Goal: Task Accomplishment & Management: Manage account settings

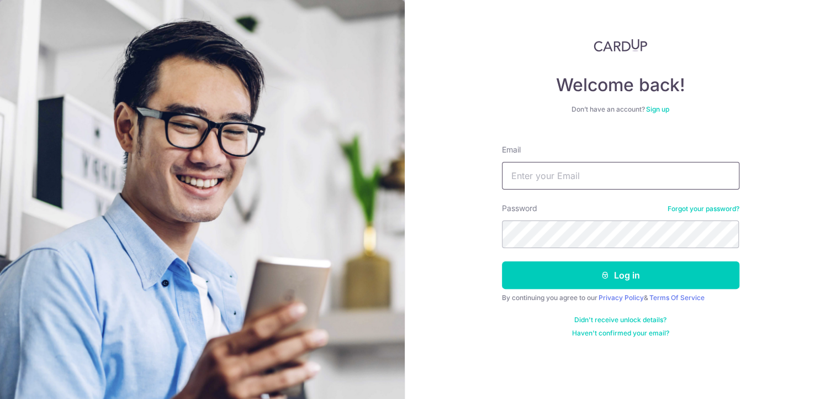
drag, startPoint x: 532, startPoint y: 158, endPoint x: 516, endPoint y: 174, distance: 22.3
paste input "franktay@oceancne.com"
type input "franktay@oceancne.com"
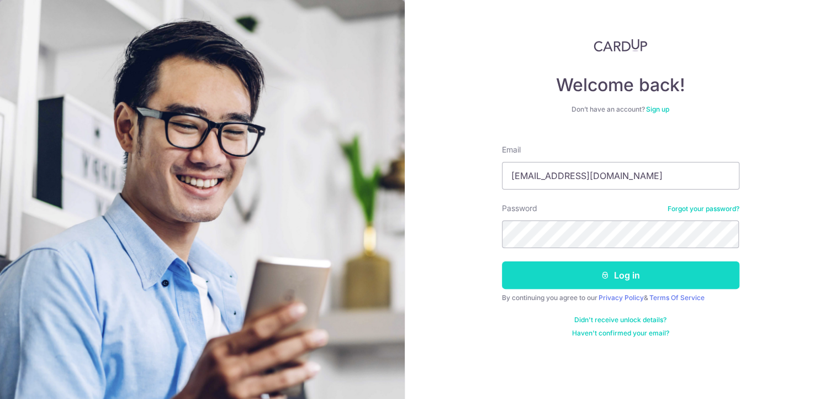
click at [565, 271] on button "Log in" at bounding box center [620, 275] width 237 height 28
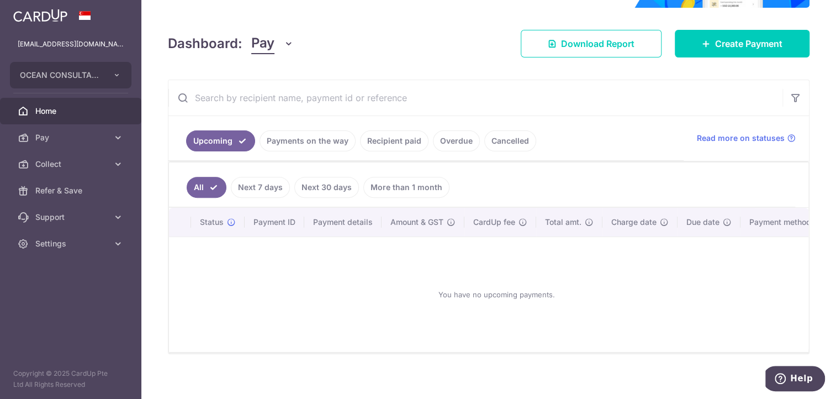
scroll to position [144, 0]
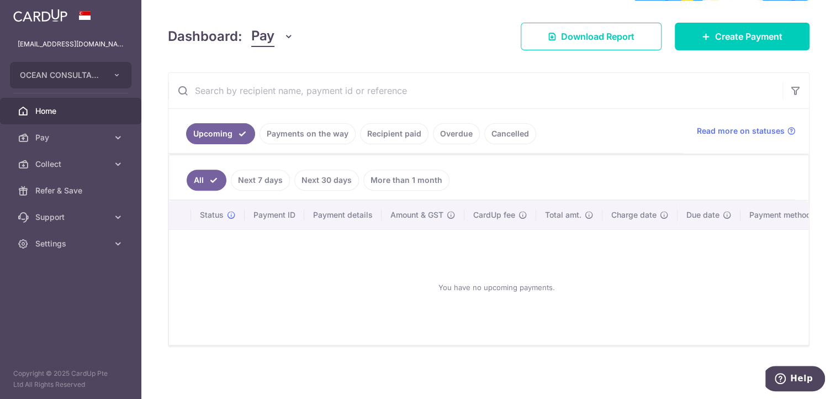
click at [288, 136] on link "Payments on the way" at bounding box center [308, 133] width 96 height 21
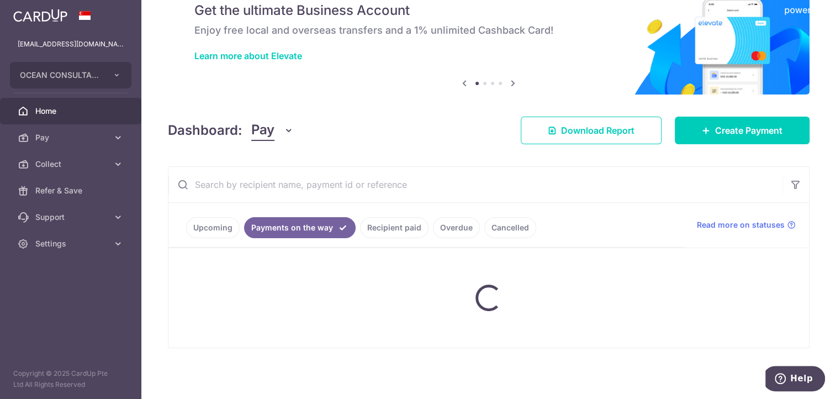
scroll to position [63, 0]
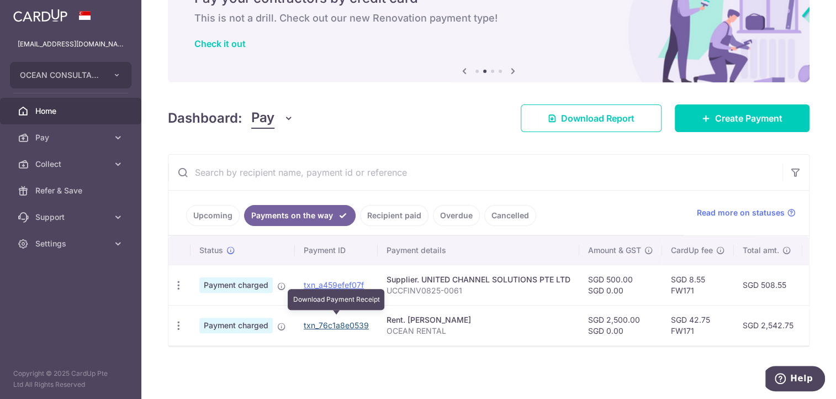
click at [331, 321] on link "txn_76c1a8e0539" at bounding box center [336, 324] width 65 height 9
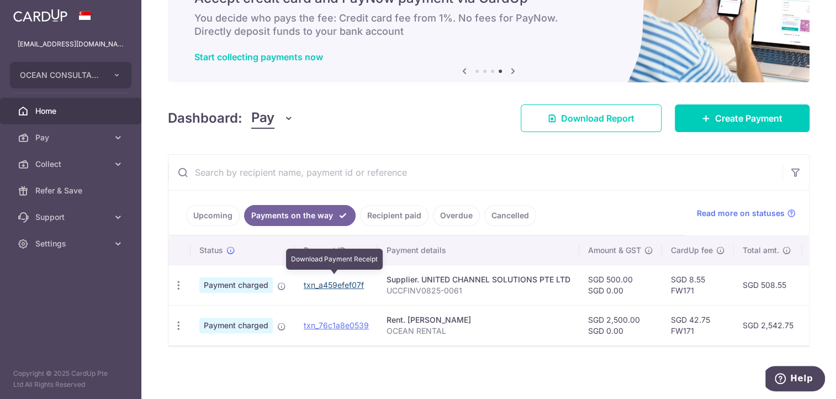
drag, startPoint x: 341, startPoint y: 282, endPoint x: 517, endPoint y: 49, distance: 292.1
click at [341, 282] on link "txn_a459efef07f" at bounding box center [334, 284] width 60 height 9
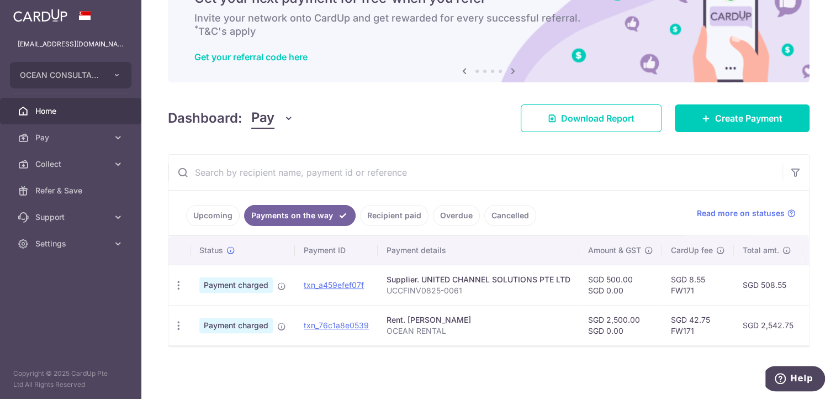
click at [460, 208] on link "Overdue" at bounding box center [456, 215] width 47 height 21
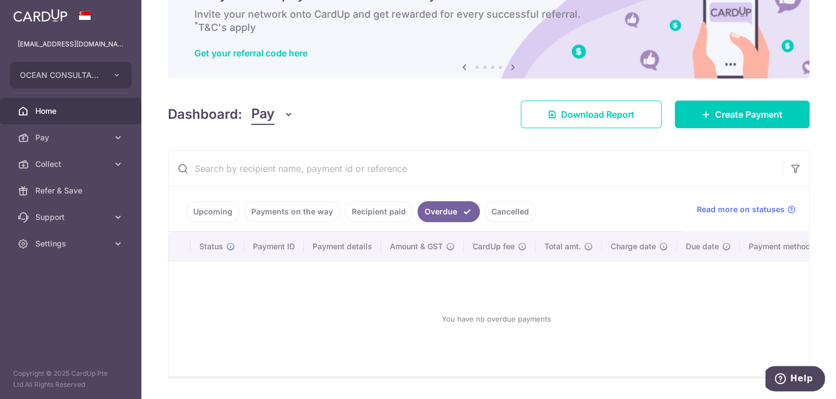
click at [385, 213] on link "Recipient paid" at bounding box center [379, 211] width 68 height 21
click at [289, 215] on link "Payments on the way" at bounding box center [292, 211] width 96 height 21
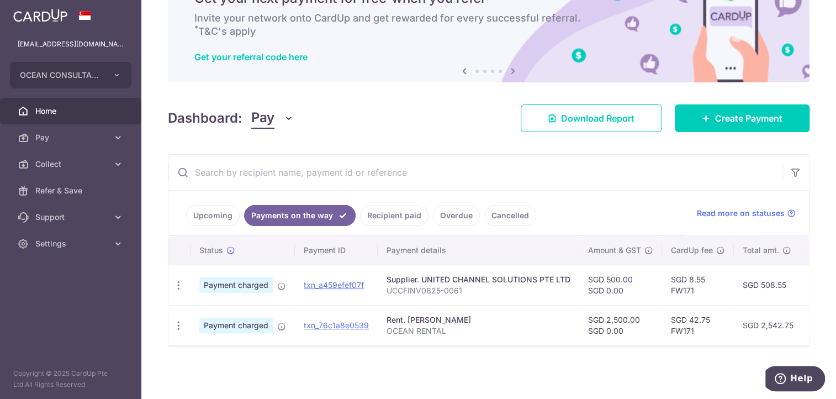
click at [207, 208] on link "Upcoming" at bounding box center [213, 215] width 54 height 21
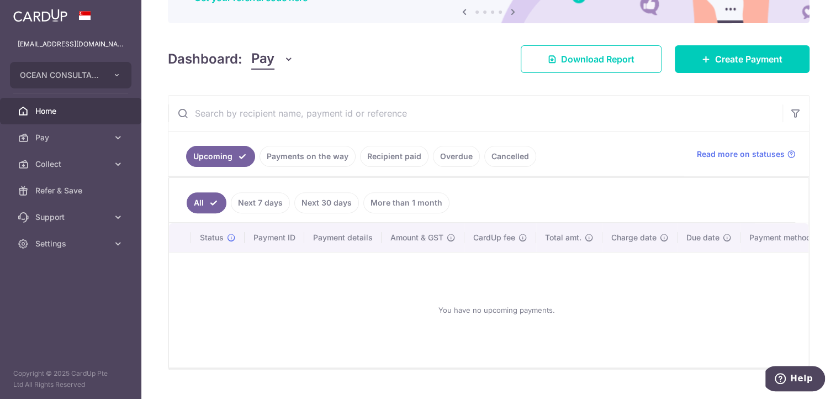
scroll to position [144, 0]
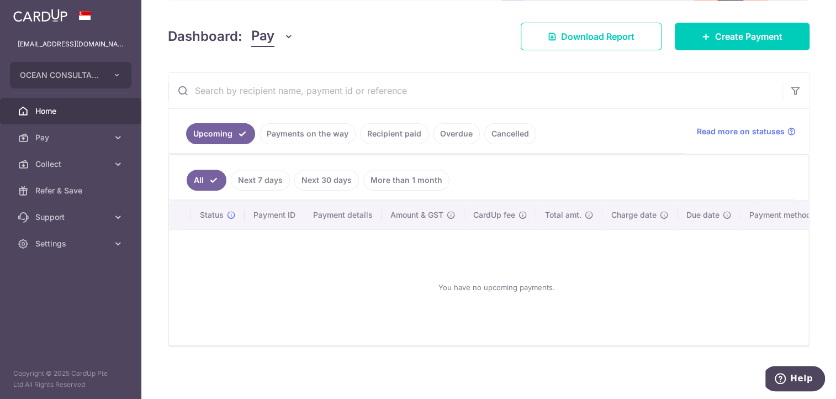
click at [292, 124] on link "Payments on the way" at bounding box center [308, 133] width 96 height 21
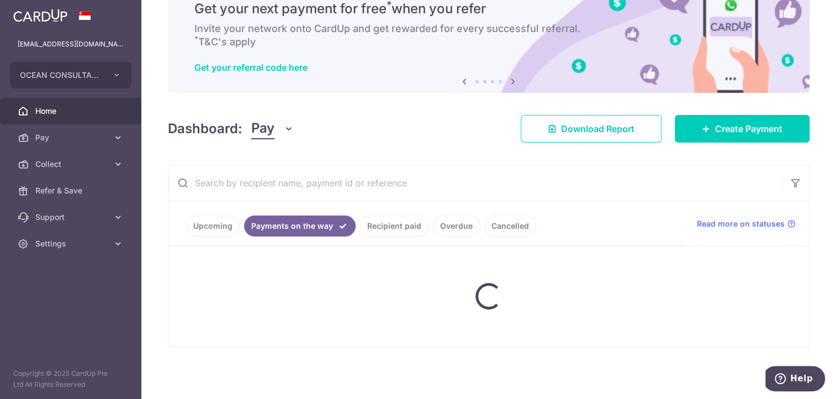
scroll to position [63, 0]
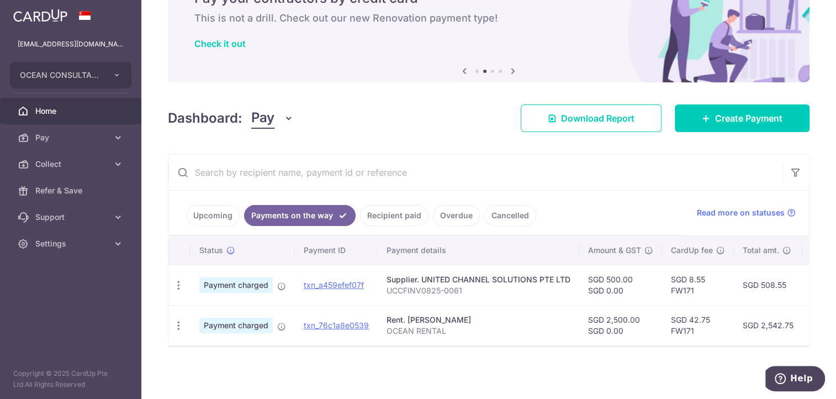
click at [395, 211] on link "Recipient paid" at bounding box center [394, 215] width 68 height 21
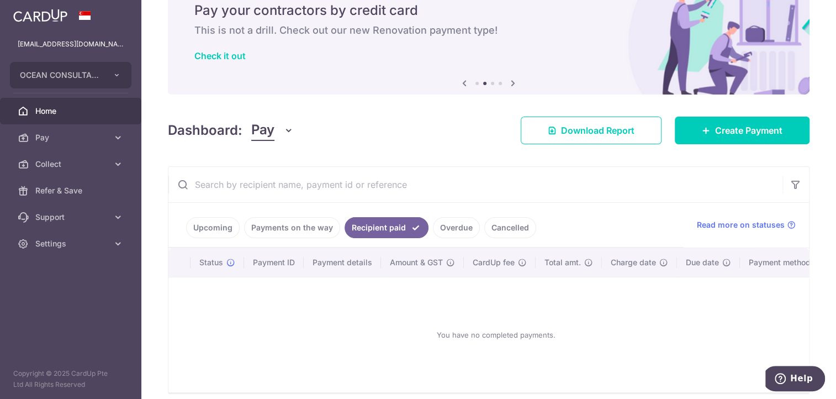
scroll to position [98, 0]
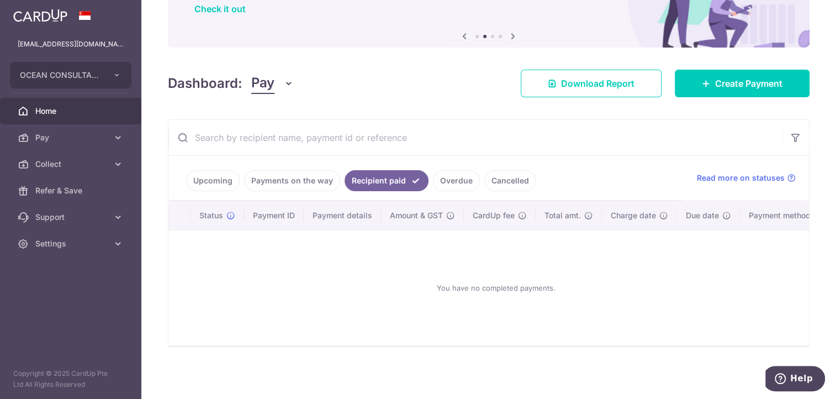
click at [451, 176] on link "Overdue" at bounding box center [456, 180] width 47 height 21
click at [496, 178] on link "Cancelled" at bounding box center [510, 180] width 52 height 21
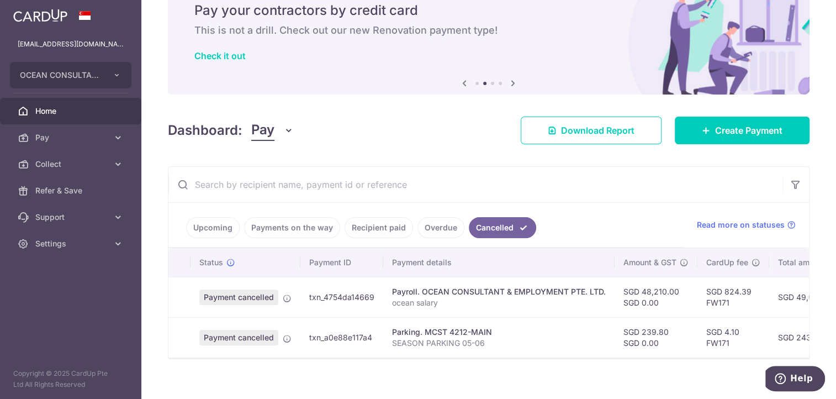
scroll to position [63, 0]
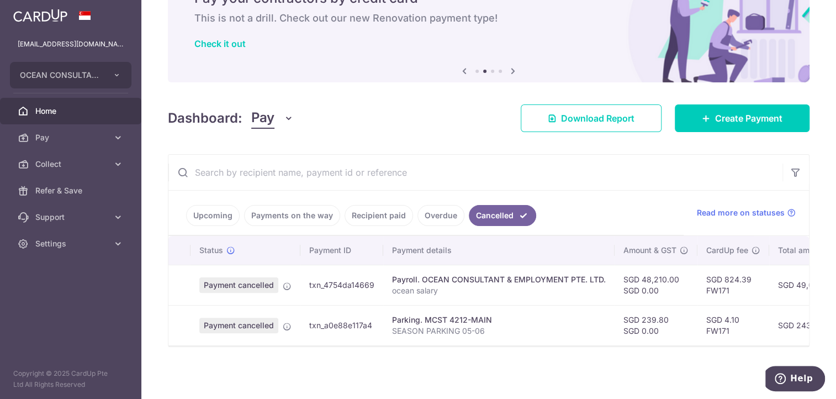
click at [340, 278] on td "txn_4754da14669" at bounding box center [341, 284] width 83 height 40
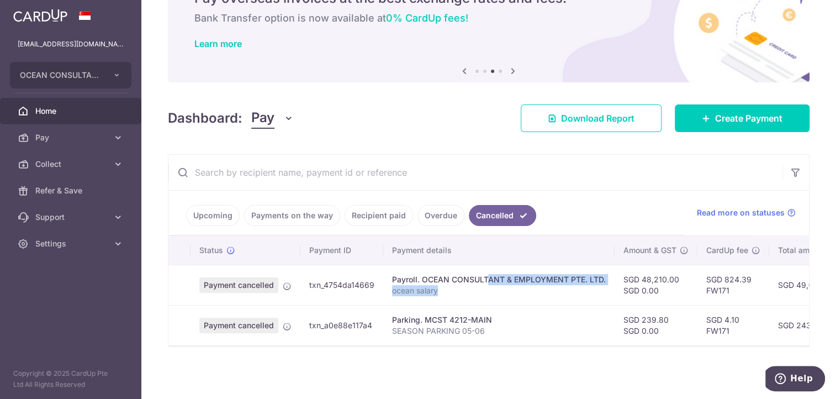
drag, startPoint x: 443, startPoint y: 271, endPoint x: 603, endPoint y: 287, distance: 160.9
click at [603, 287] on td "Payroll. OCEAN CONSULTANT & EMPLOYMENT PTE. LTD. ocean salary" at bounding box center [498, 284] width 231 height 40
click at [575, 305] on td "Parking. MCST 4212-MAIN SEASON PARKING 05-06" at bounding box center [498, 325] width 231 height 40
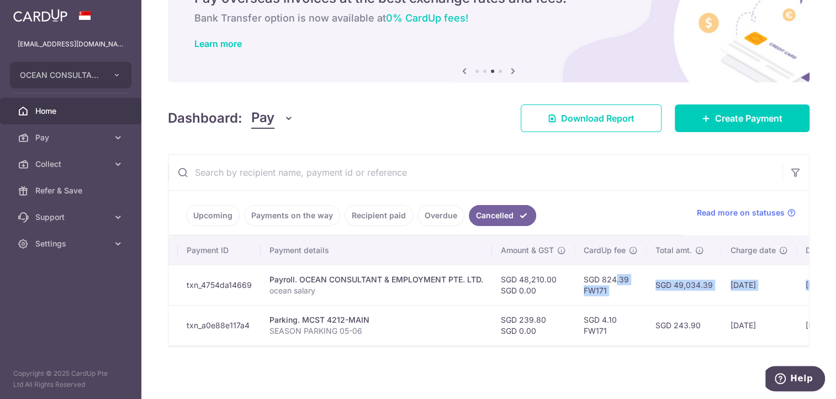
scroll to position [0, 256]
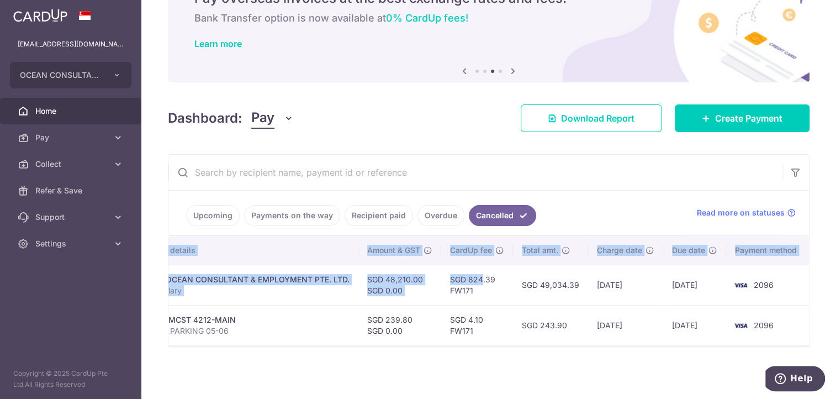
drag, startPoint x: 720, startPoint y: 272, endPoint x: 829, endPoint y: 276, distance: 108.8
click at [829, 276] on div "× Pause Schedule Pause all future payments in this series Pause just this one p…" at bounding box center [488, 199] width 695 height 399
click at [779, 286] on td "2096" at bounding box center [768, 284] width 84 height 40
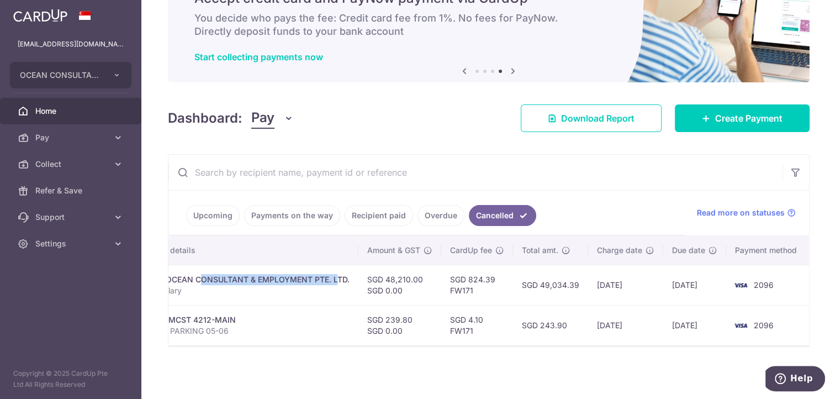
scroll to position [0, 0]
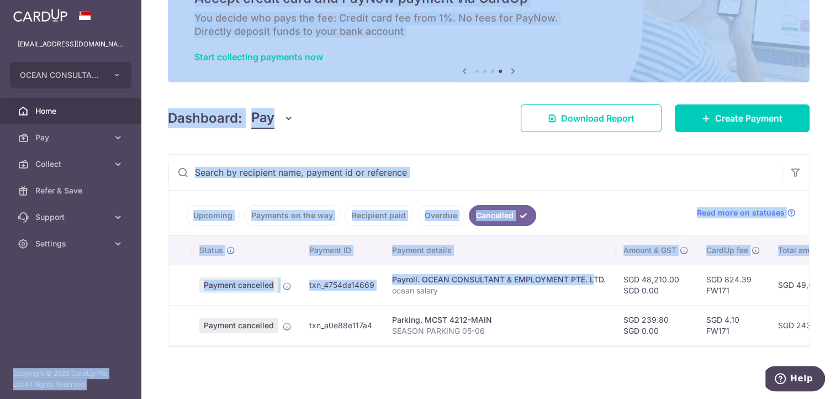
drag, startPoint x: 299, startPoint y: 275, endPoint x: 111, endPoint y: 280, distance: 187.8
click at [111, 280] on main "franktay@oceancne.com OCEAN CONSULTANT EMPLOYMENT PTE. LTD. Add new company OCE…" at bounding box center [418, 199] width 836 height 399
click at [250, 290] on td "Payment cancelled" at bounding box center [245, 284] width 110 height 40
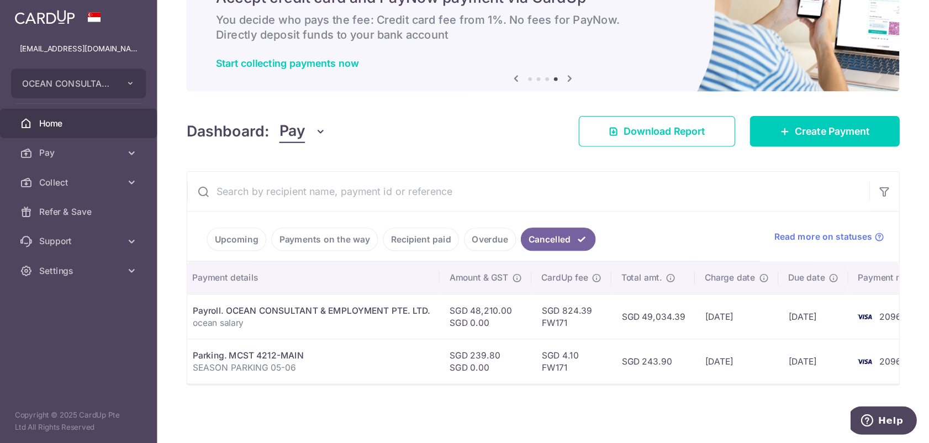
scroll to position [0, 256]
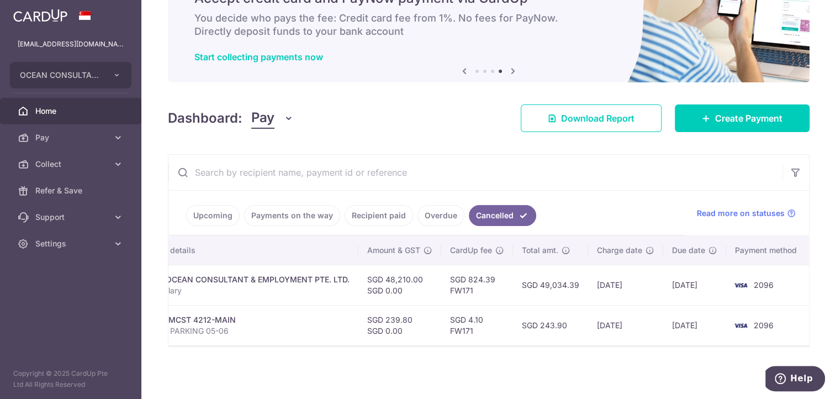
drag, startPoint x: 749, startPoint y: 283, endPoint x: 790, endPoint y: 291, distance: 42.1
click at [790, 291] on tr "Payment cancelled txn_4754da14669 Payroll. OCEAN CONSULTANT & EMPLOYMENT PTE. L…" at bounding box center [361, 284] width 898 height 40
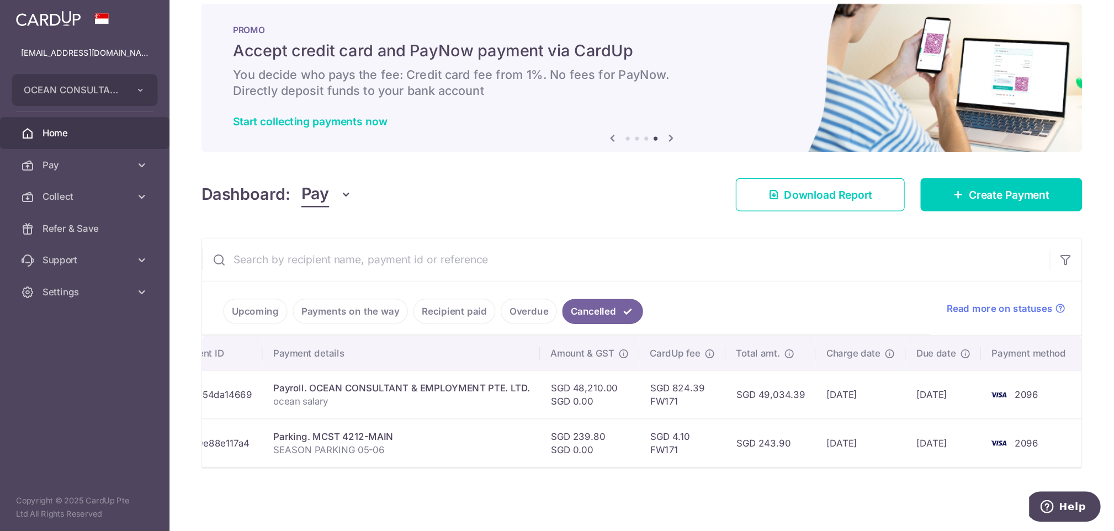
scroll to position [0, 43]
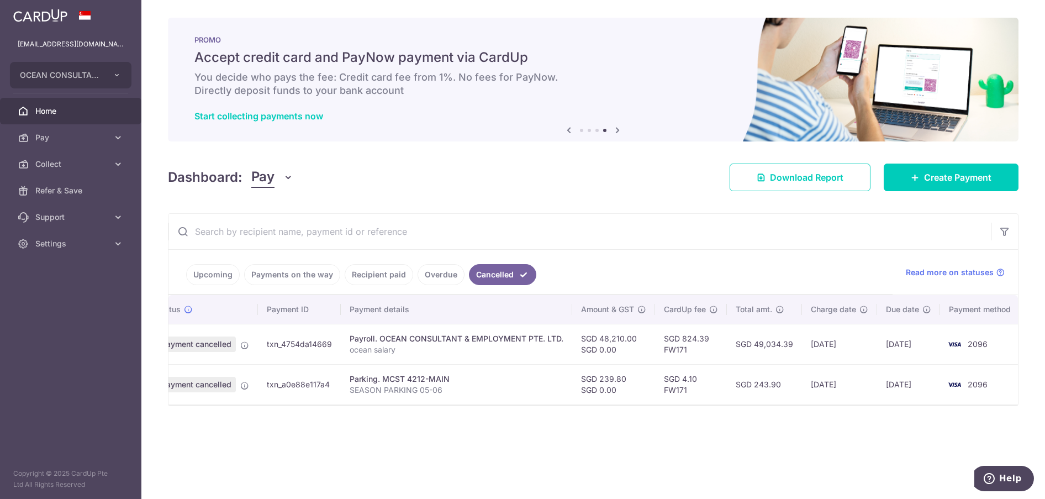
drag, startPoint x: 830, startPoint y: 1, endPoint x: 652, endPoint y: 437, distance: 472.0
click at [647, 398] on div "× Pause Schedule Pause all future payments in this series Pause just this one p…" at bounding box center [592, 249] width 903 height 499
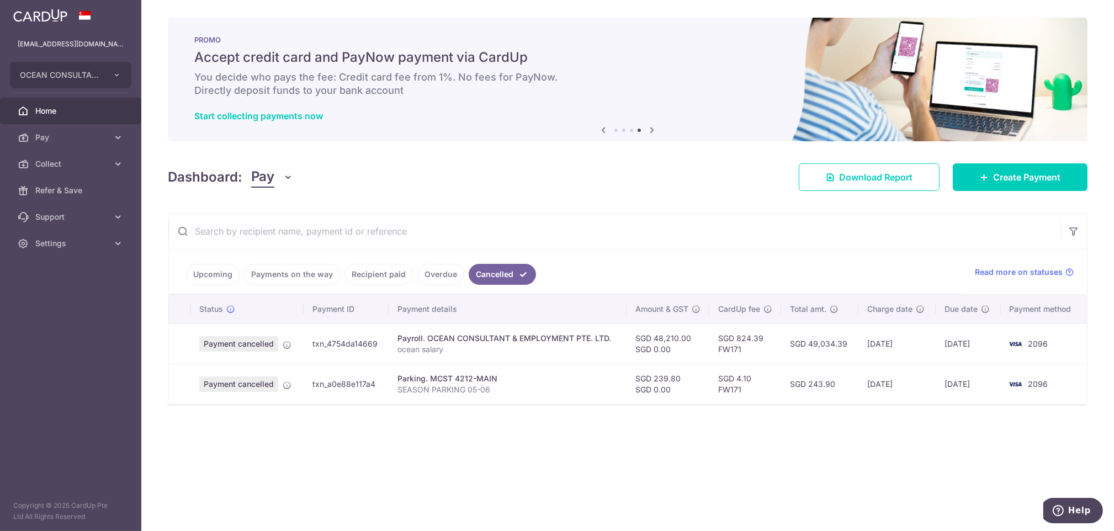
scroll to position [0, 0]
drag, startPoint x: 1015, startPoint y: 4, endPoint x: 519, endPoint y: 458, distance: 672.2
click at [519, 398] on div "× Pause Schedule Pause all future payments in this series Pause just this one p…" at bounding box center [627, 265] width 973 height 531
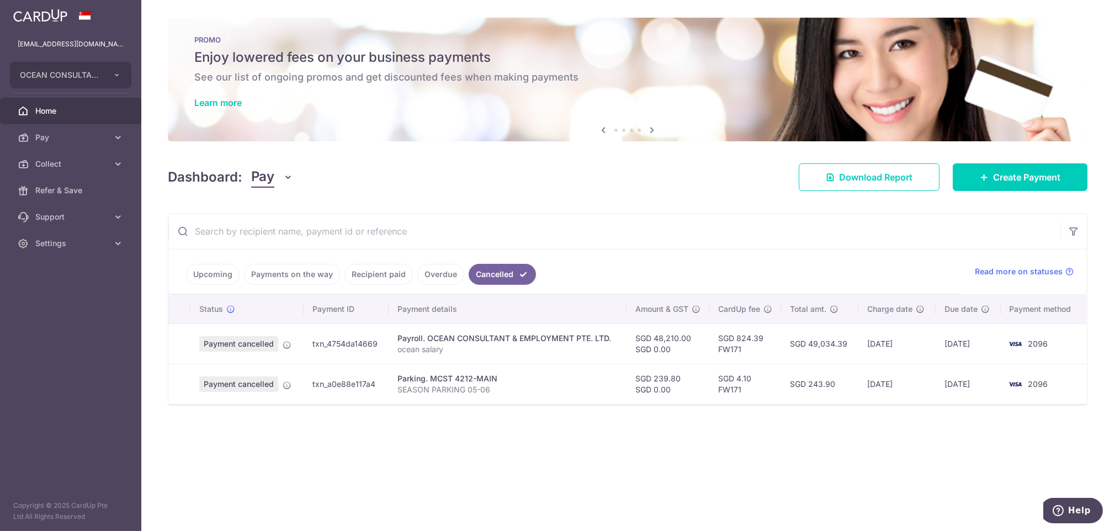
click at [235, 348] on span "Payment cancelled" at bounding box center [238, 343] width 79 height 15
click at [482, 347] on p "ocean salary" at bounding box center [508, 349] width 220 height 11
click at [662, 340] on td "SGD 48,210.00 SGD 0.00" at bounding box center [668, 344] width 83 height 40
click at [535, 342] on div "Payroll. OCEAN CONSULTANT & EMPLOYMENT PTE. LTD." at bounding box center [508, 338] width 220 height 11
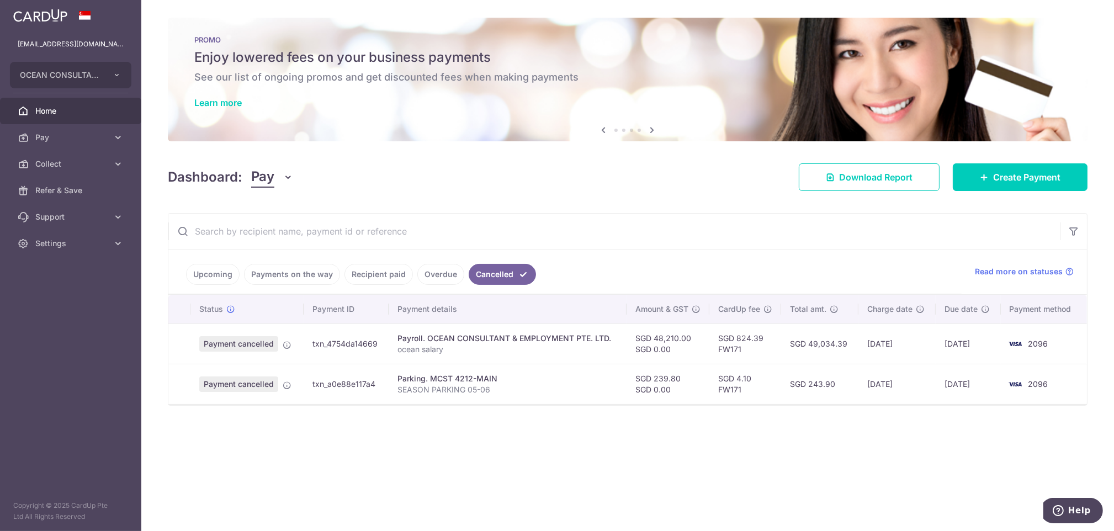
click at [213, 276] on link "Upcoming" at bounding box center [213, 274] width 54 height 21
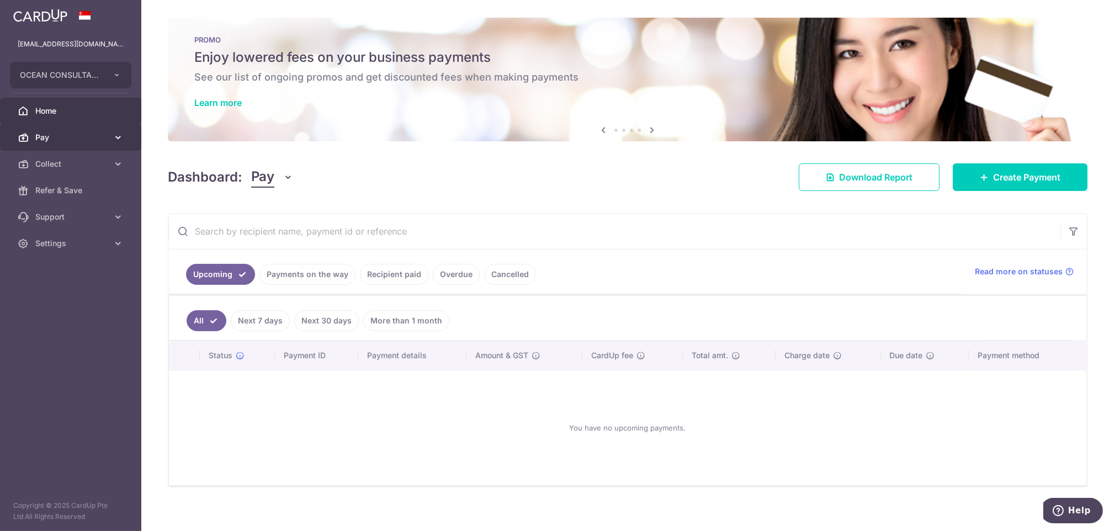
click at [43, 135] on span "Pay" at bounding box center [71, 137] width 73 height 11
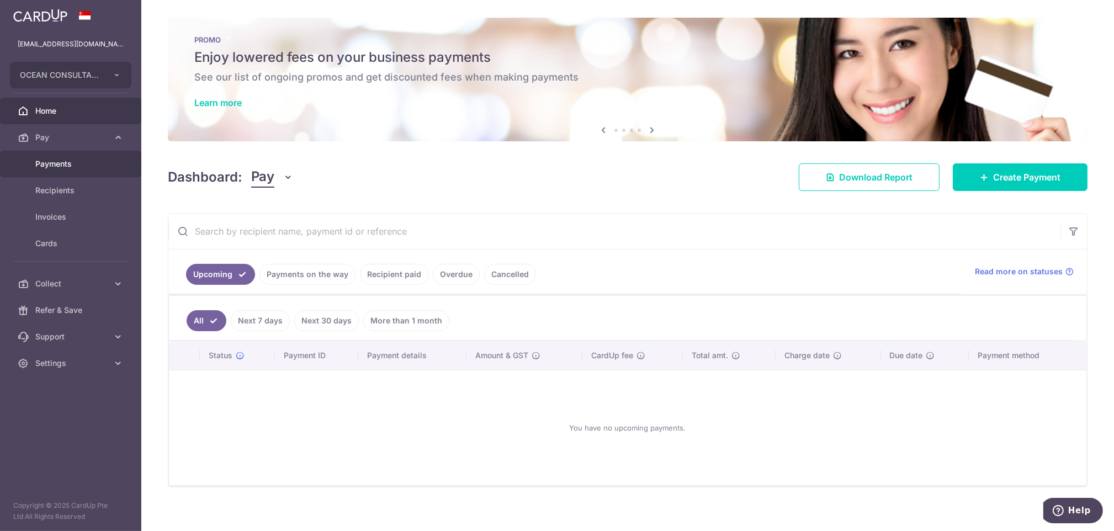
click at [63, 162] on span "Payments" at bounding box center [71, 163] width 73 height 11
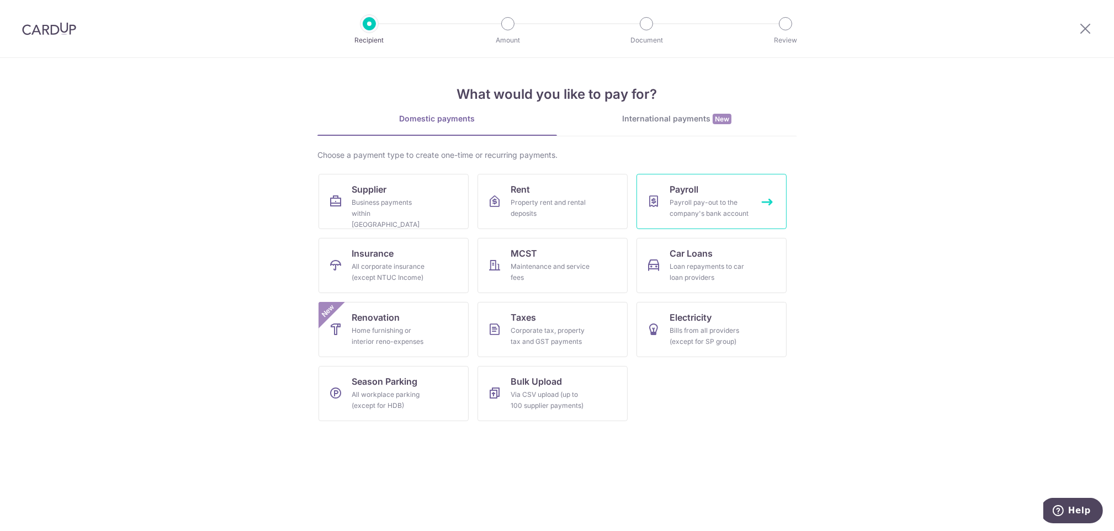
click at [709, 200] on div "Payroll pay-out to the company's bank account" at bounding box center [710, 208] width 80 height 22
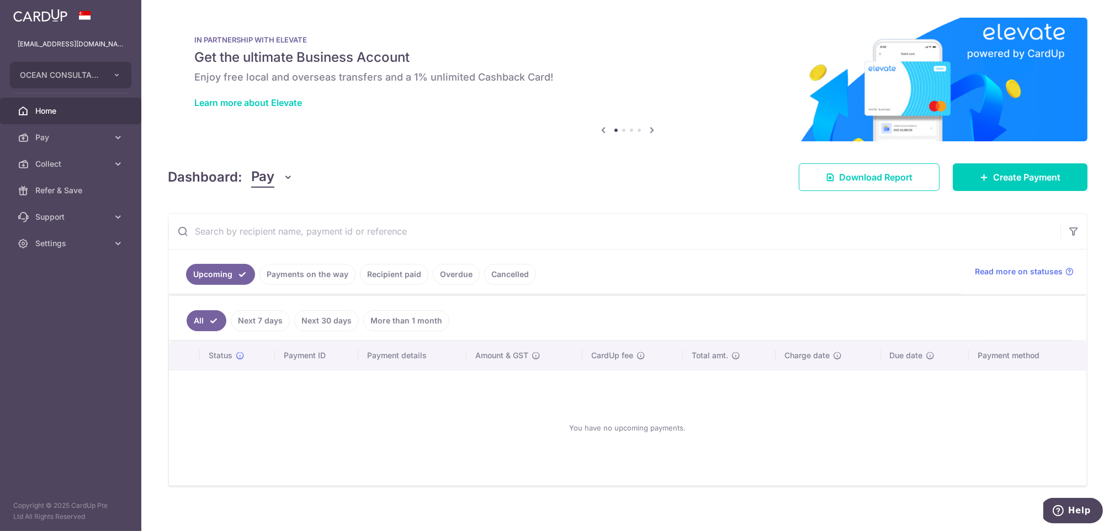
click at [298, 265] on link "Payments on the way" at bounding box center [308, 274] width 96 height 21
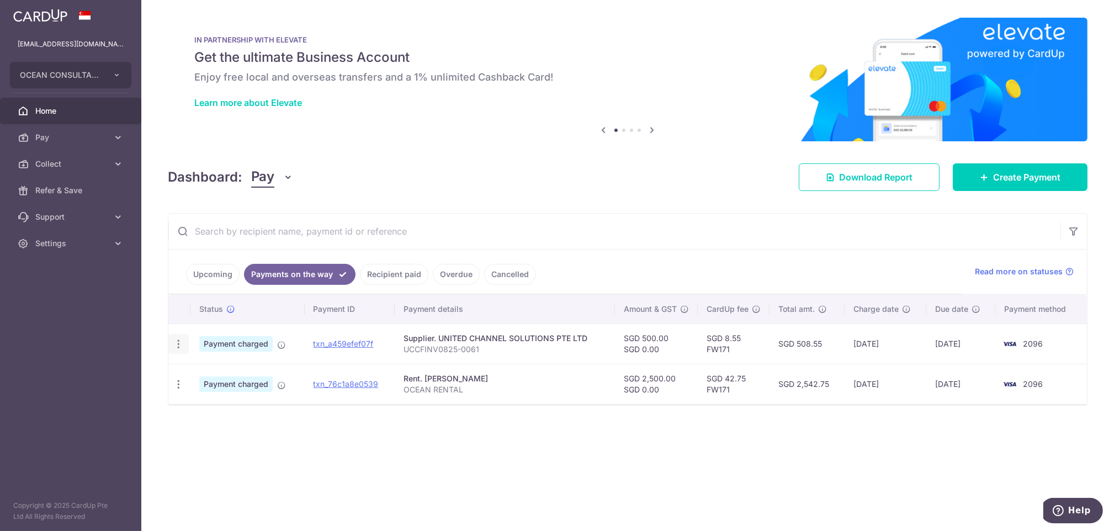
click at [179, 340] on icon "button" at bounding box center [179, 344] width 12 height 12
click at [329, 456] on div "× Pause Schedule Pause all future payments in this series Pause just this one p…" at bounding box center [627, 265] width 973 height 531
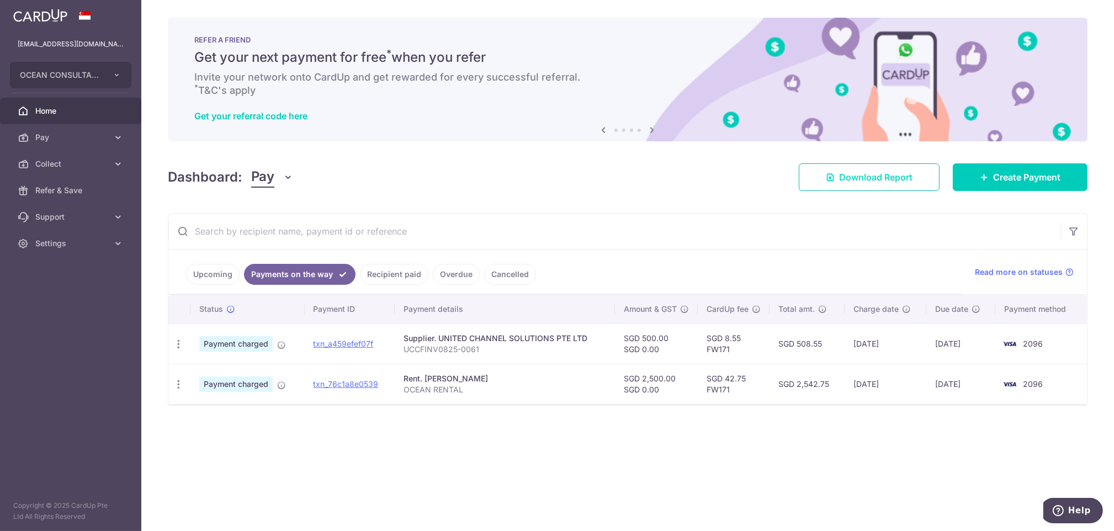
click at [867, 182] on span "Download Report" at bounding box center [875, 177] width 73 height 13
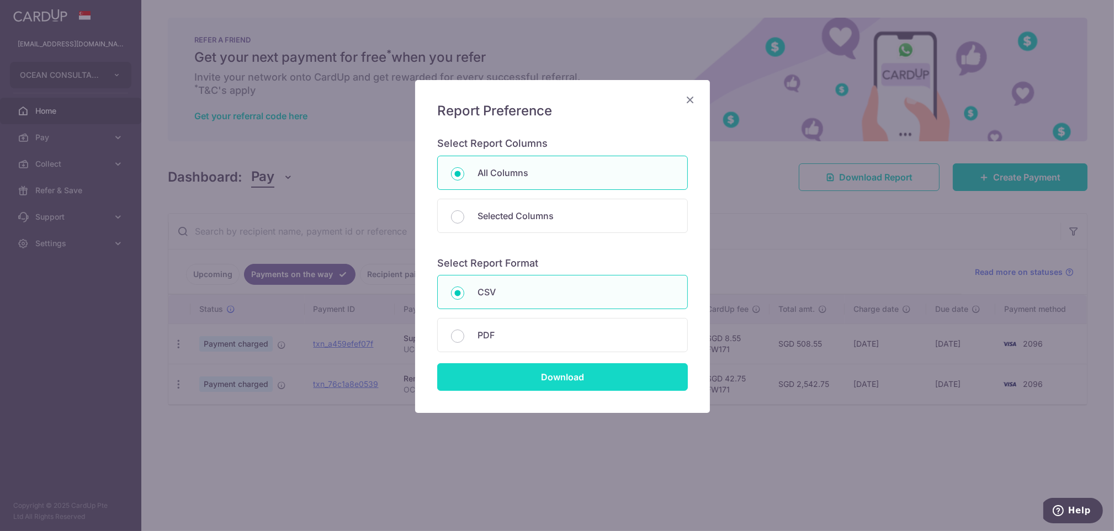
click at [528, 377] on input "Download" at bounding box center [562, 377] width 251 height 28
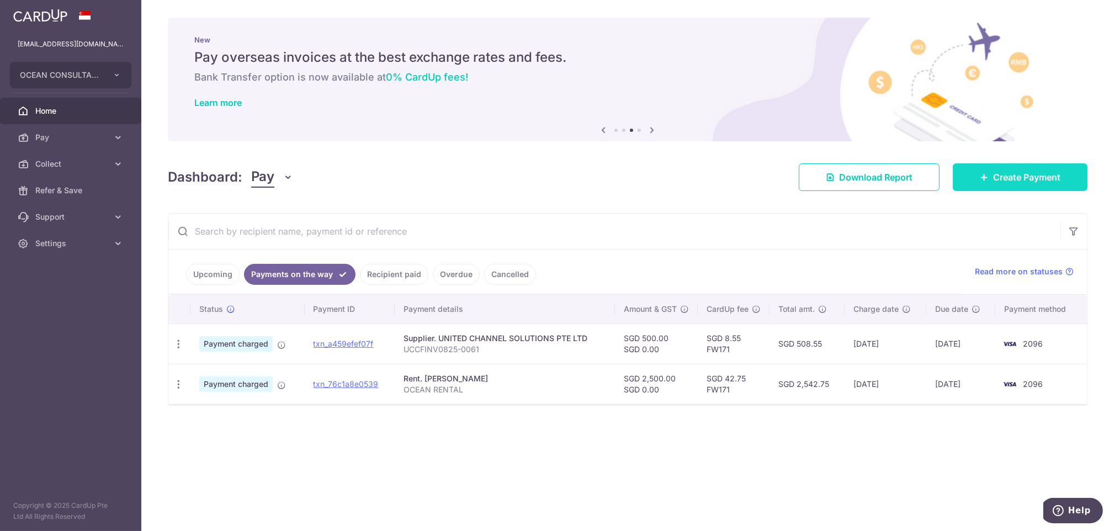
click at [1024, 178] on span "Create Payment" at bounding box center [1026, 177] width 67 height 13
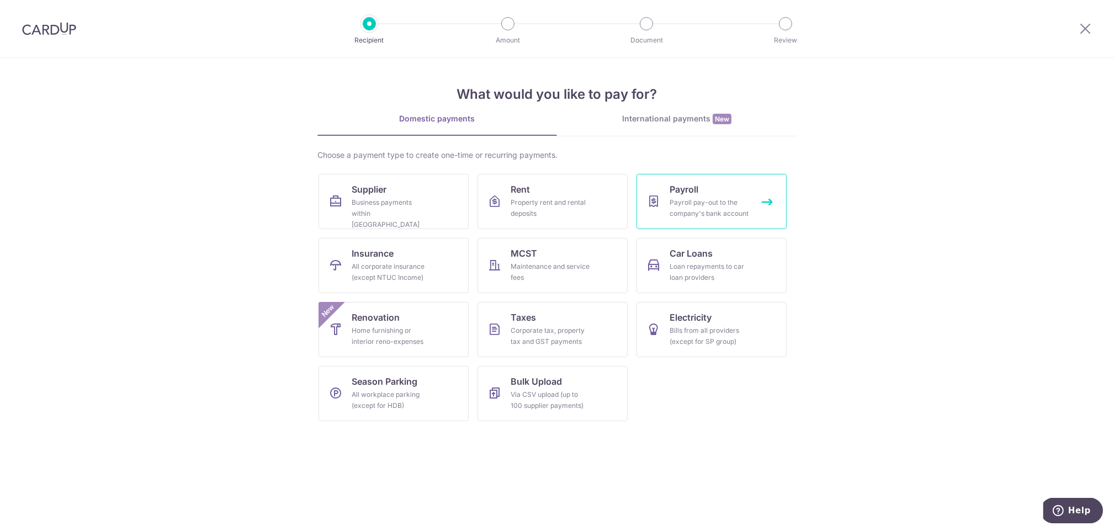
click at [694, 197] on div "Payroll pay-out to the company's bank account" at bounding box center [710, 208] width 80 height 22
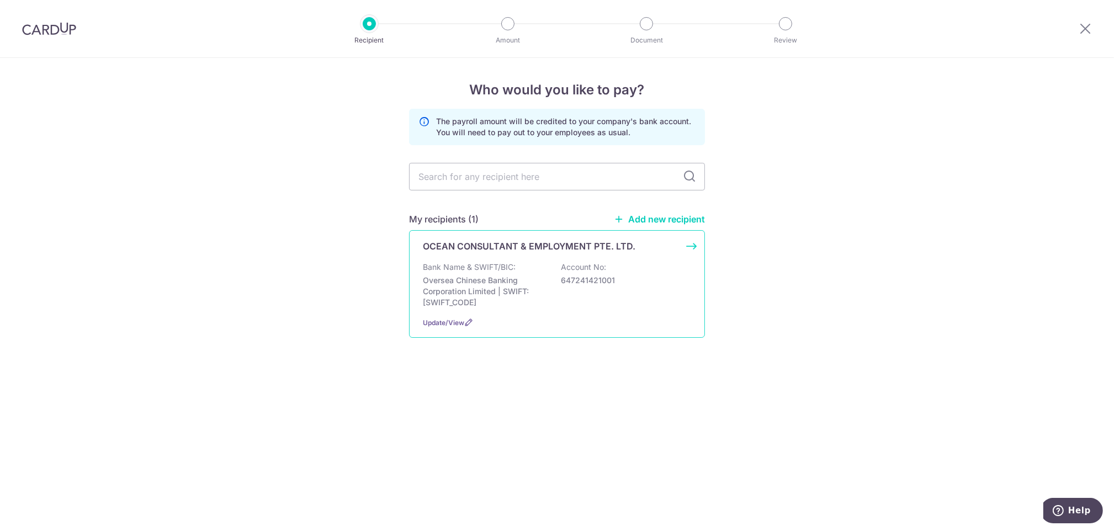
click at [621, 294] on div "Bank Name & SWIFT/BIC: Oversea Chinese Banking Corporation Limited | SWIFT: [SW…" at bounding box center [557, 285] width 268 height 46
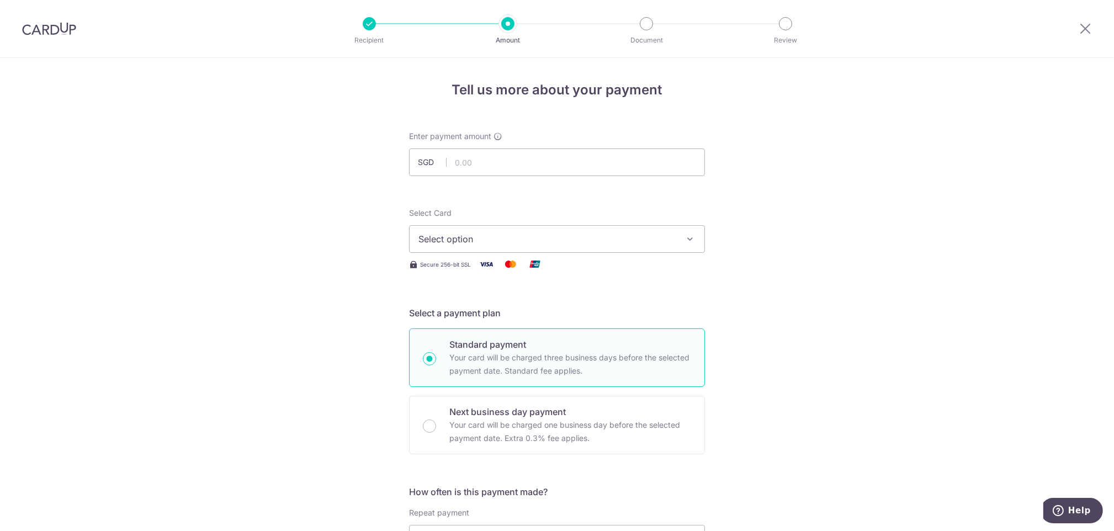
click at [518, 233] on span "Select option" at bounding box center [547, 238] width 257 height 13
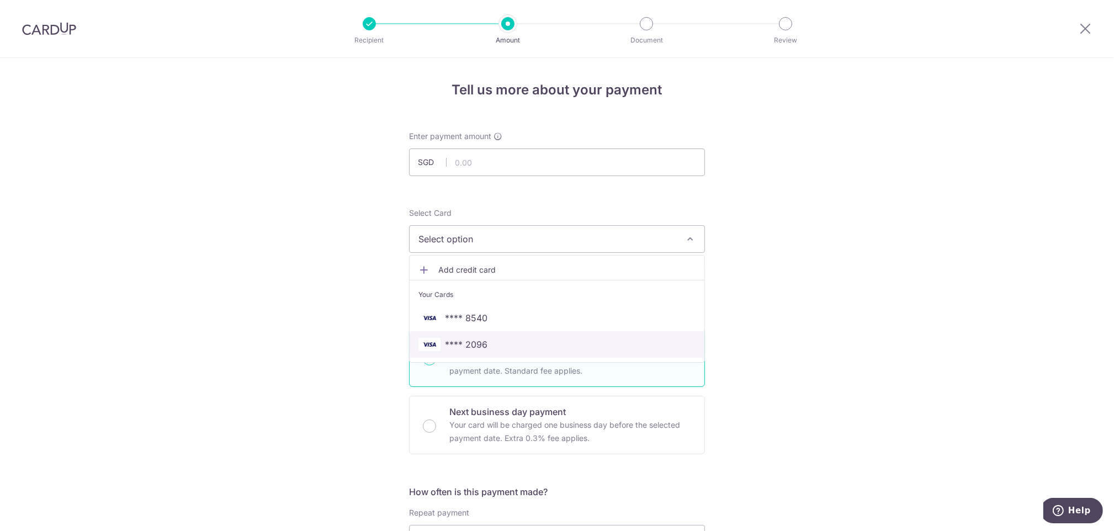
click at [485, 347] on span "**** 2096" at bounding box center [557, 344] width 277 height 13
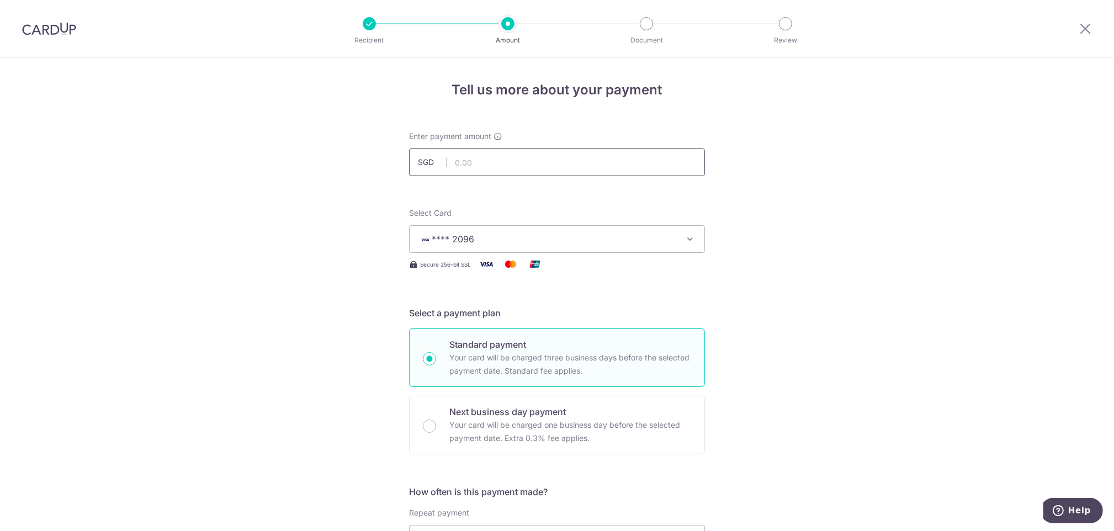
click at [506, 167] on input "text" at bounding box center [557, 163] width 296 height 28
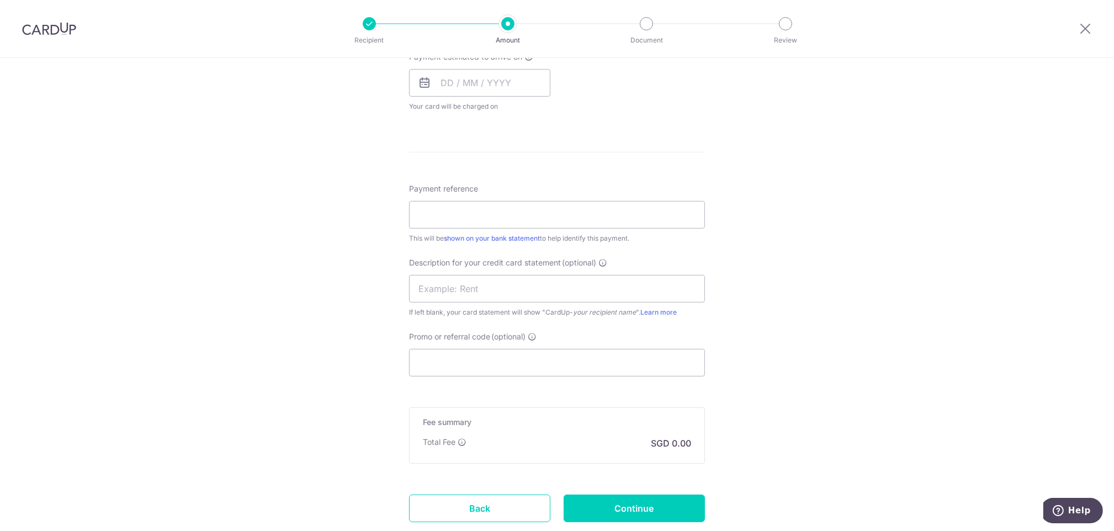
scroll to position [515, 0]
click at [475, 215] on input "Payment reference" at bounding box center [557, 214] width 296 height 28
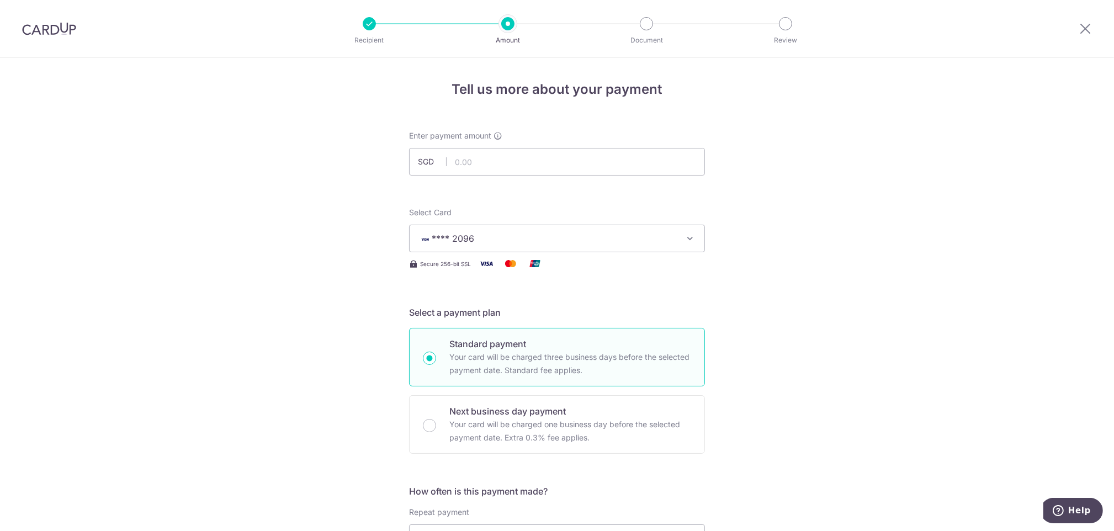
scroll to position [0, 0]
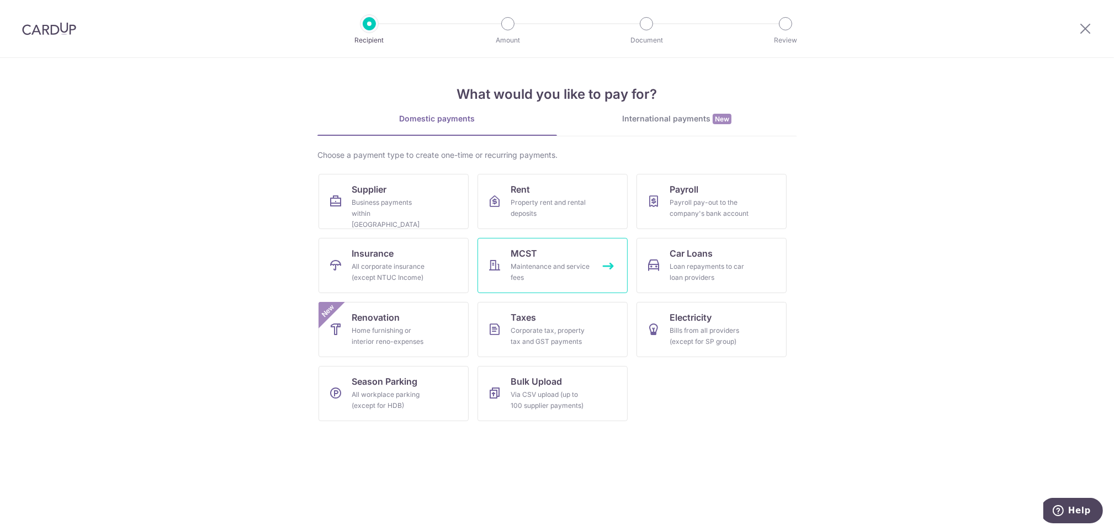
click at [511, 269] on div "Maintenance and service fees" at bounding box center [551, 272] width 80 height 22
click at [356, 199] on div "Business payments within [GEOGRAPHIC_DATA]" at bounding box center [392, 213] width 80 height 33
click at [50, 35] on img at bounding box center [49, 28] width 54 height 13
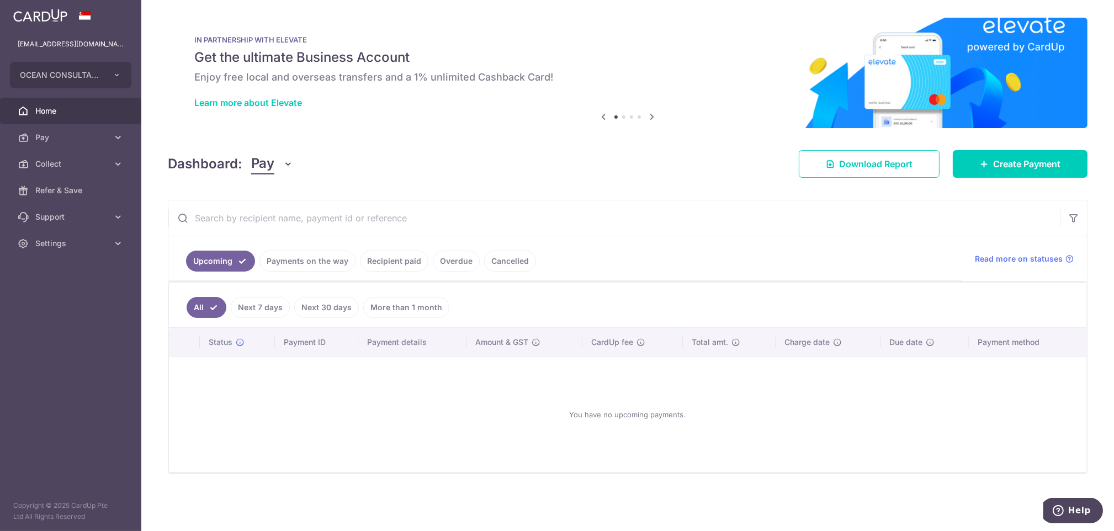
click at [314, 261] on link "Payments on the way" at bounding box center [308, 261] width 96 height 21
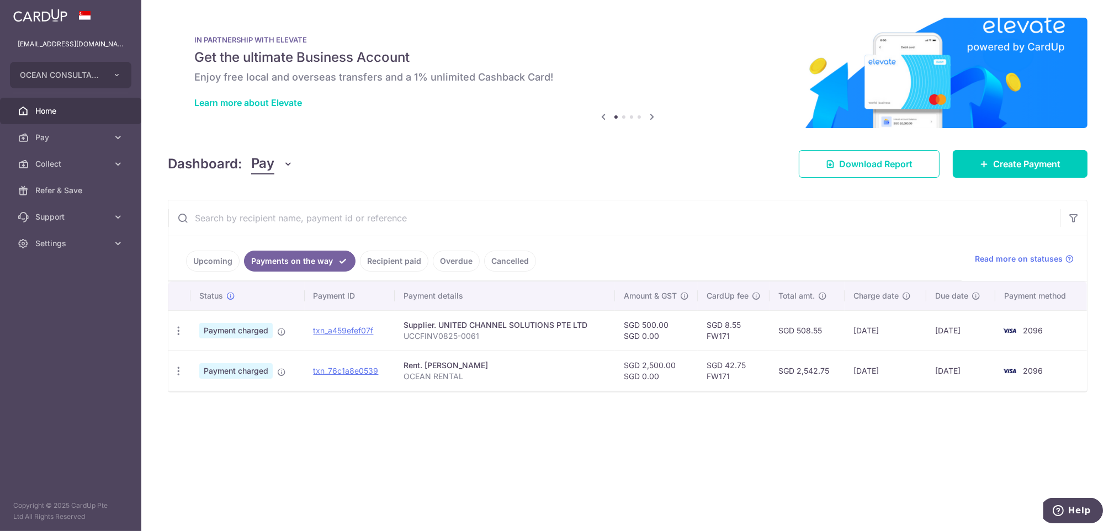
click at [500, 257] on link "Cancelled" at bounding box center [510, 261] width 52 height 21
click at [420, 260] on link "Overdue" at bounding box center [440, 261] width 47 height 21
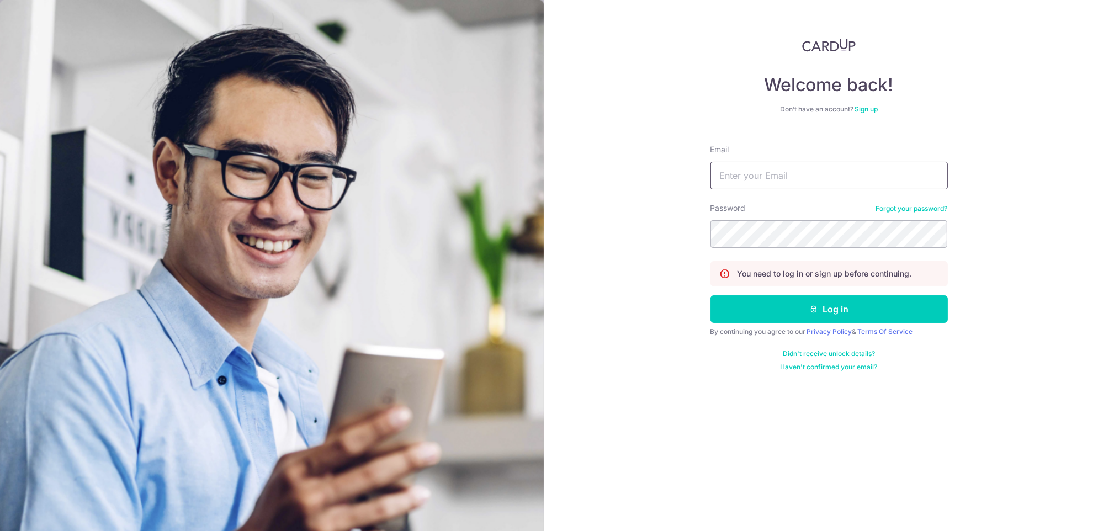
click at [738, 176] on input "Email" at bounding box center [829, 176] width 237 height 28
paste input "[EMAIL_ADDRESS][DOMAIN_NAME]"
type input "[EMAIL_ADDRESS][DOMAIN_NAME]"
click at [762, 286] on div "You need to log in or sign up before continuing." at bounding box center [829, 273] width 237 height 25
click at [759, 304] on button "Log in" at bounding box center [829, 309] width 237 height 28
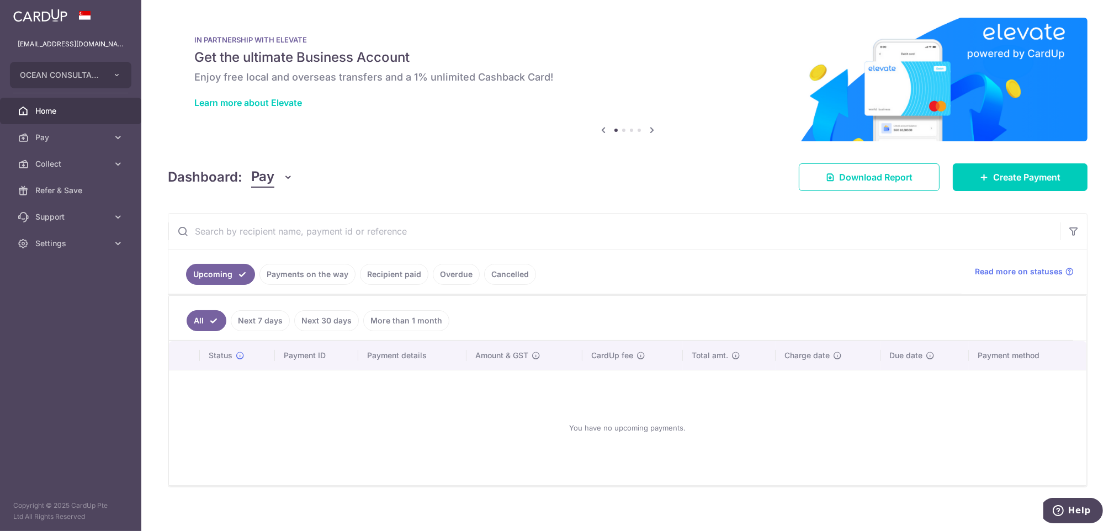
click at [314, 276] on link "Payments on the way" at bounding box center [308, 274] width 96 height 21
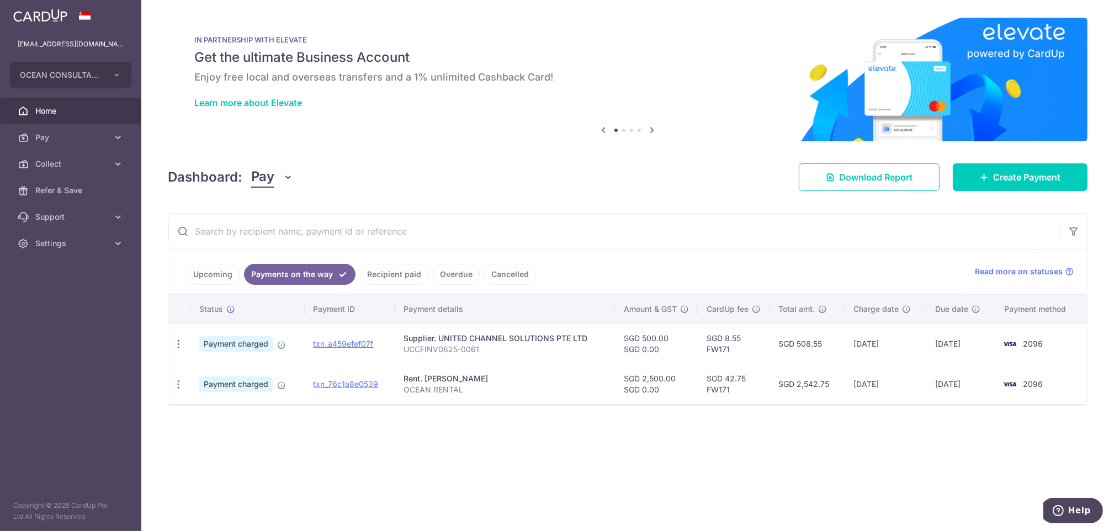
click at [390, 276] on link "Recipient paid" at bounding box center [394, 274] width 68 height 21
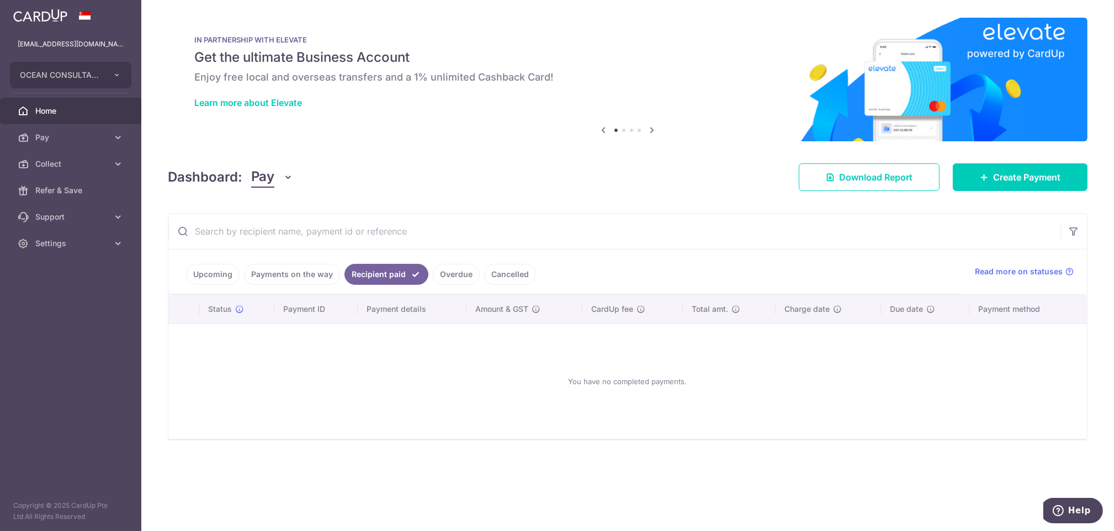
click at [454, 277] on link "Overdue" at bounding box center [456, 274] width 47 height 21
click at [504, 273] on link "Cancelled" at bounding box center [510, 274] width 52 height 21
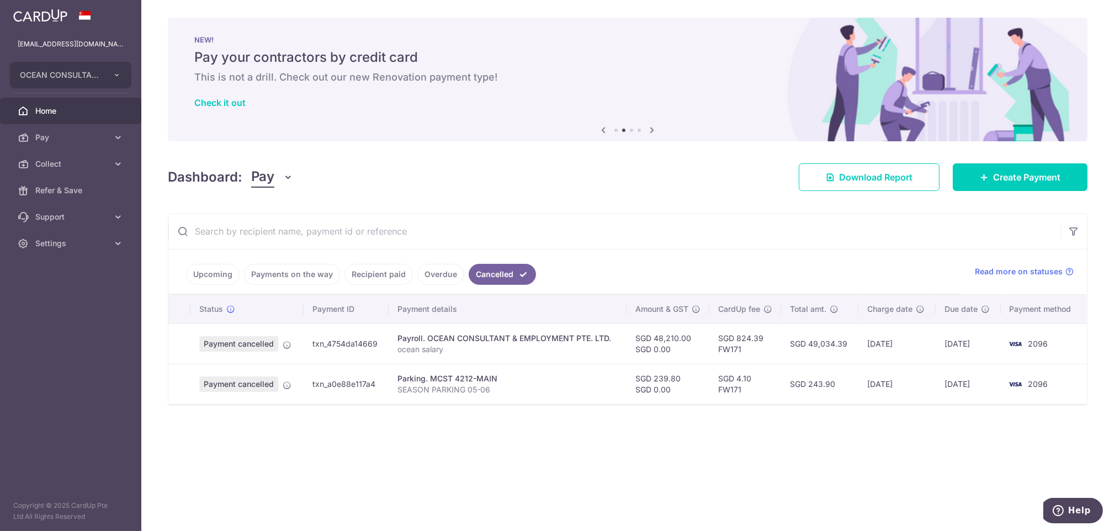
click at [209, 278] on link "Upcoming" at bounding box center [213, 274] width 54 height 21
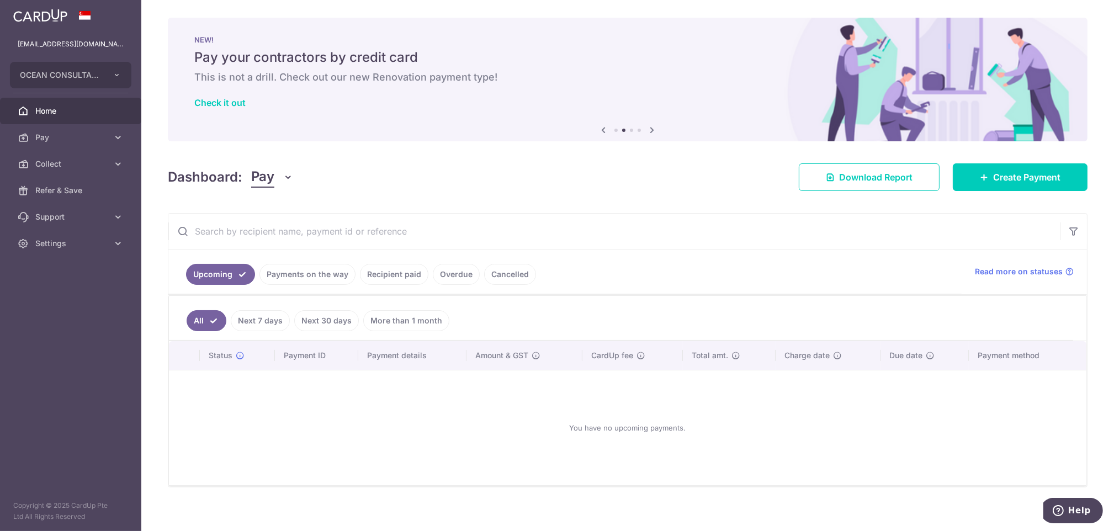
click at [319, 280] on link "Payments on the way" at bounding box center [308, 274] width 96 height 21
